Goal: Task Accomplishment & Management: Manage account settings

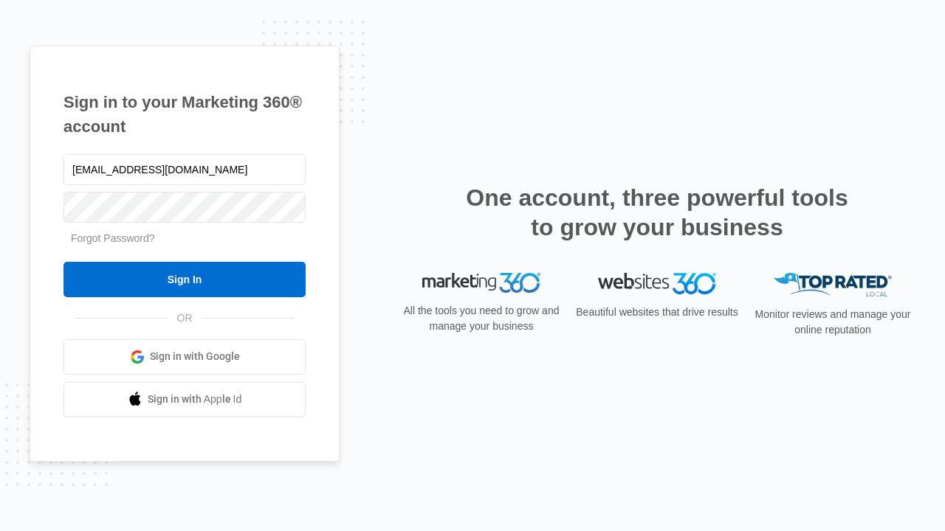
type input "[EMAIL_ADDRESS][DOMAIN_NAME]"
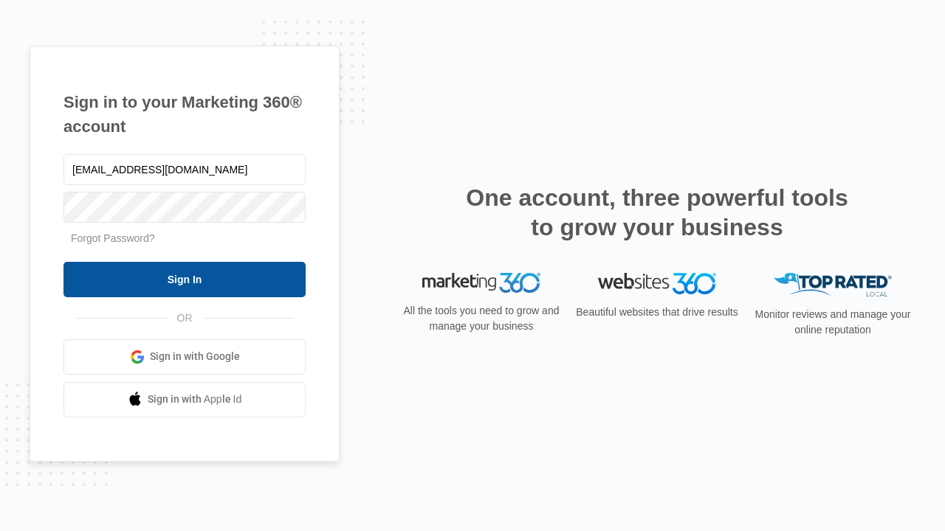
click at [185, 279] on input "Sign In" at bounding box center [184, 279] width 242 height 35
